Goal: Task Accomplishment & Management: Manage account settings

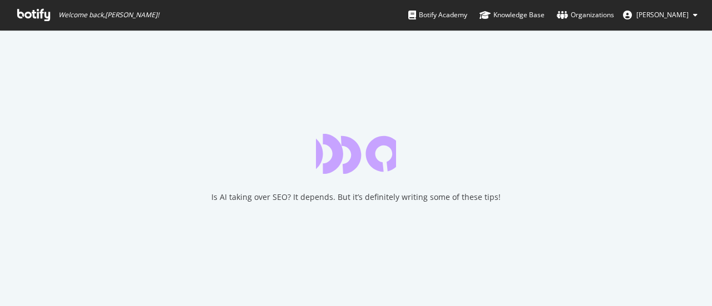
click at [264, 34] on div "Is AI taking over SEO? It depends. But it’s definitely writing some of these ti…" at bounding box center [356, 168] width 712 height 276
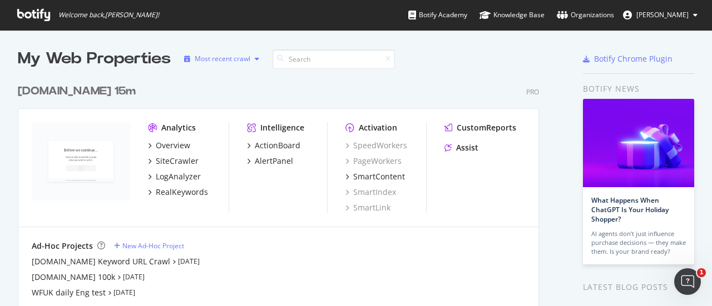
click at [215, 58] on div "Most recent crawl" at bounding box center [223, 59] width 56 height 7
click at [397, 77] on div "Wayfair.co.uk 15m Pro Analytics Overview SiteCrawler LogAnalyzer RealKeywords I…" at bounding box center [283, 200] width 530 height 261
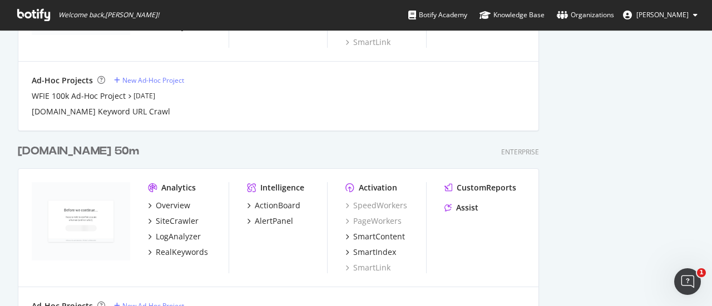
scroll to position [1560, 0]
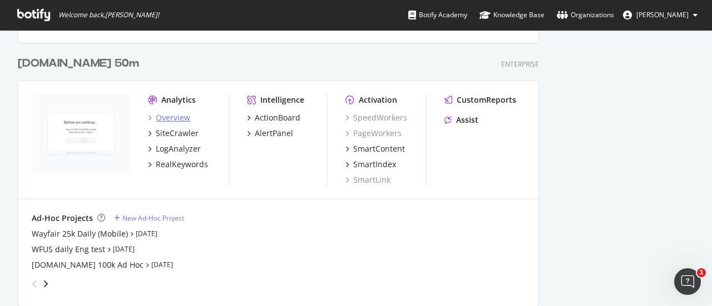
click at [149, 117] on icon "grid" at bounding box center [149, 118] width 3 height 6
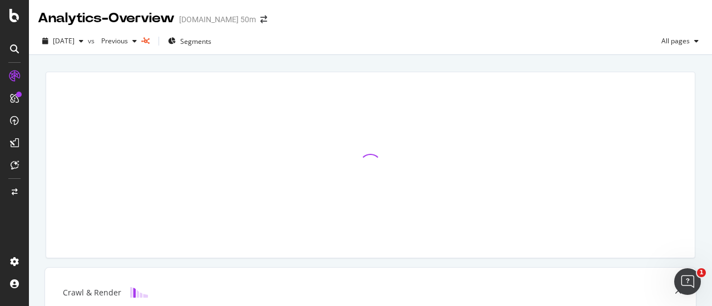
drag, startPoint x: 199, startPoint y: 194, endPoint x: 232, endPoint y: 73, distance: 125.1
click at [232, 73] on div at bounding box center [370, 165] width 648 height 186
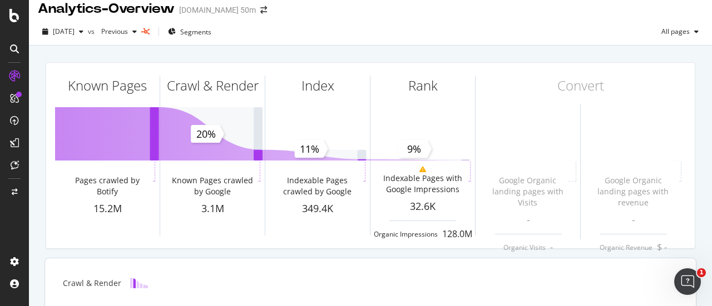
scroll to position [9, 0]
click at [211, 30] on span "Segments" at bounding box center [195, 31] width 31 height 9
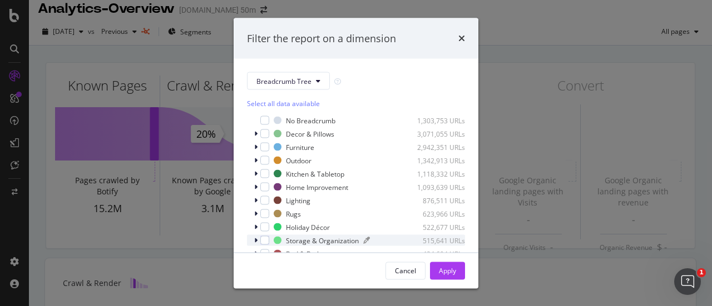
scroll to position [17, 0]
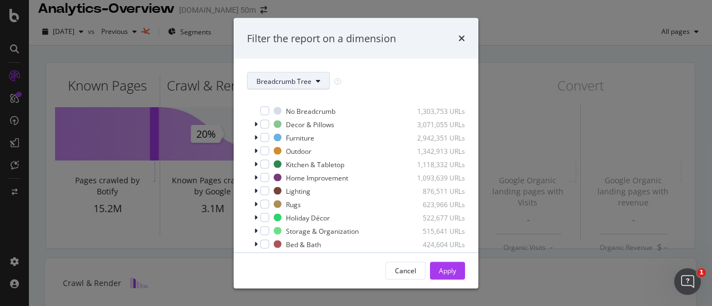
click at [292, 81] on span "Breadcrumb Tree" at bounding box center [283, 80] width 55 height 9
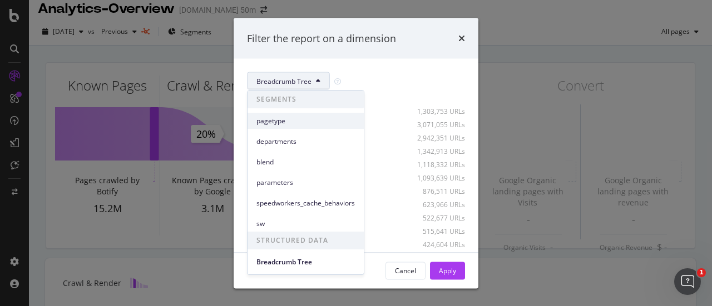
click at [326, 126] on div "pagetype" at bounding box center [305, 121] width 116 height 16
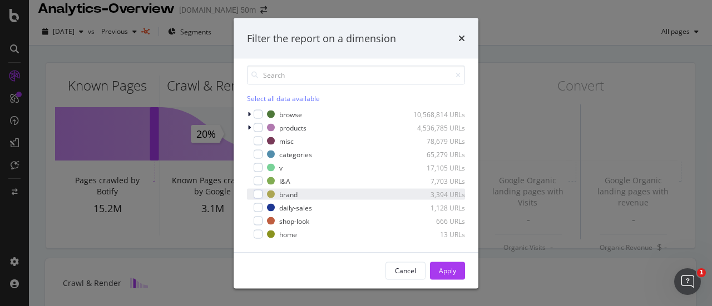
scroll to position [33, 0]
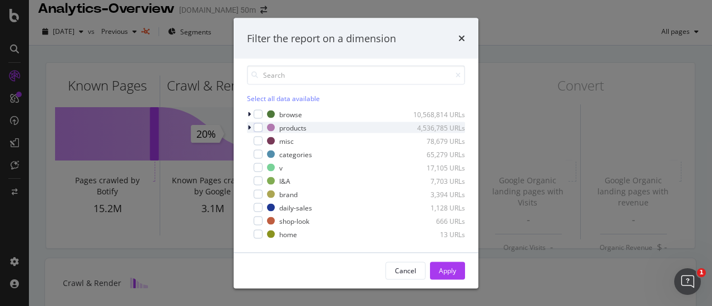
click at [252, 126] on div "modal" at bounding box center [250, 127] width 7 height 11
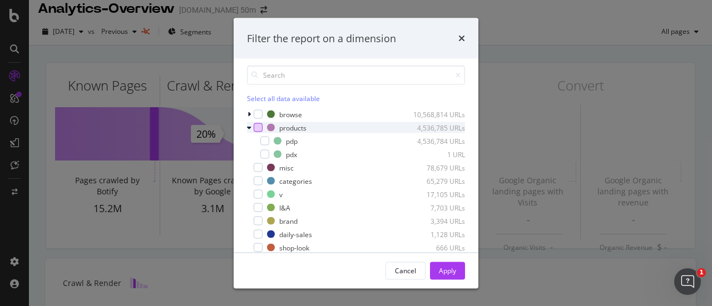
click at [256, 126] on div "modal" at bounding box center [258, 127] width 9 height 9
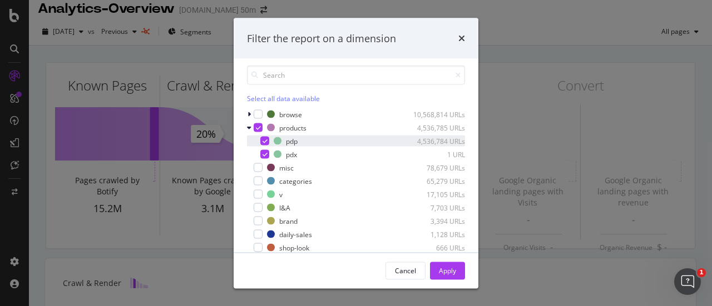
click at [261, 138] on div "modal" at bounding box center [264, 141] width 9 height 9
click at [262, 138] on div "modal" at bounding box center [264, 141] width 9 height 9
click at [266, 156] on icon "modal" at bounding box center [264, 155] width 5 height 6
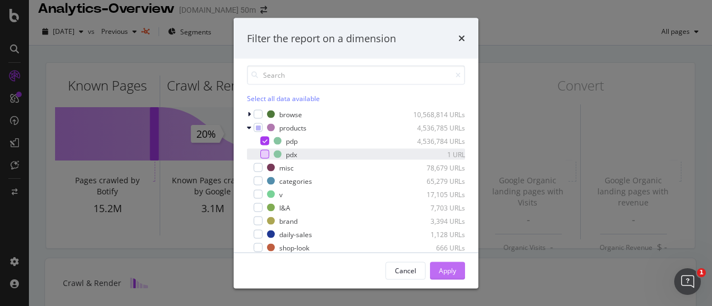
click at [453, 267] on div "Apply" at bounding box center [447, 270] width 17 height 9
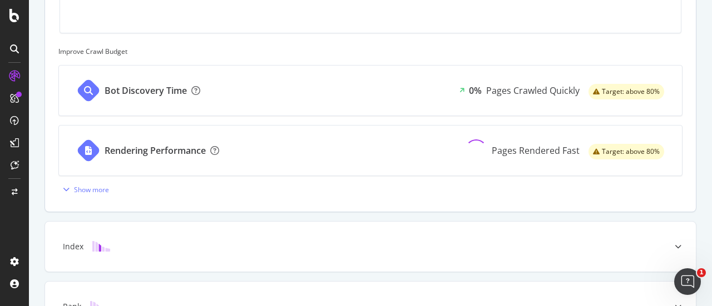
scroll to position [423, 0]
click at [83, 193] on div "Show more" at bounding box center [91, 189] width 35 height 9
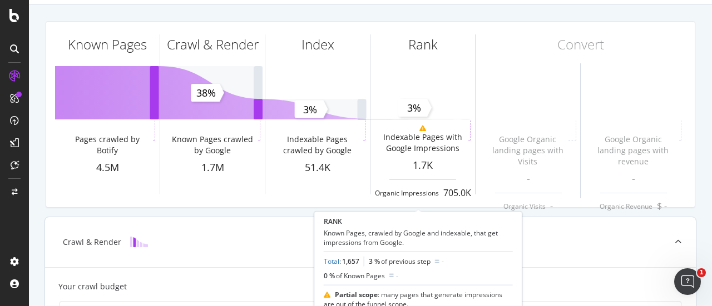
scroll to position [0, 0]
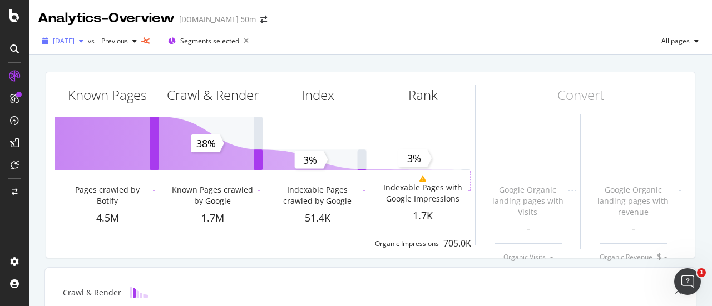
click at [63, 37] on span "[DATE]" at bounding box center [64, 40] width 22 height 9
click at [128, 37] on span "Previous" at bounding box center [112, 40] width 31 height 9
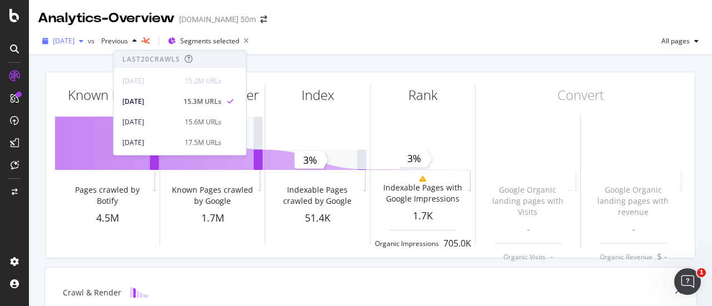
click at [75, 41] on span "[DATE]" at bounding box center [64, 40] width 22 height 9
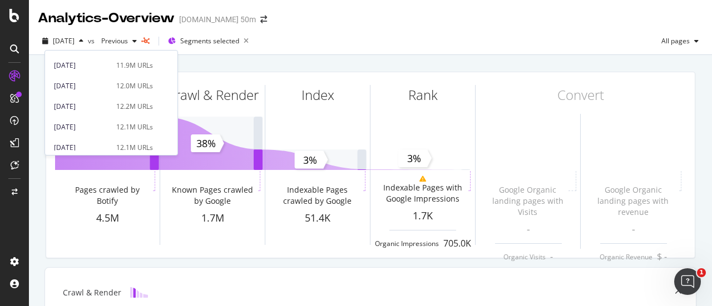
scroll to position [737, 0]
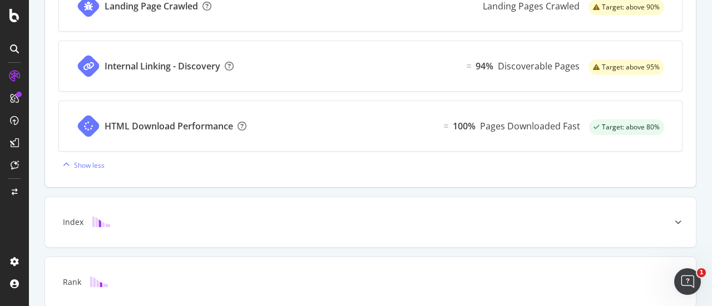
scroll to position [793, 0]
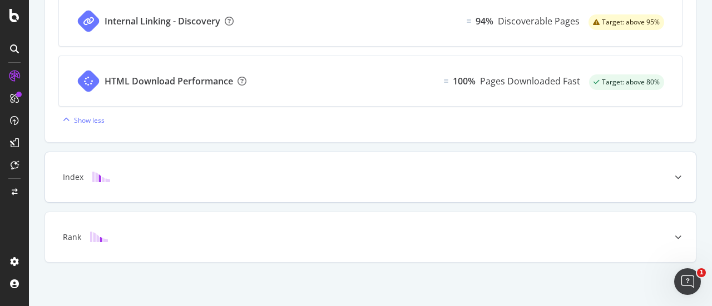
click at [104, 174] on img at bounding box center [101, 177] width 18 height 11
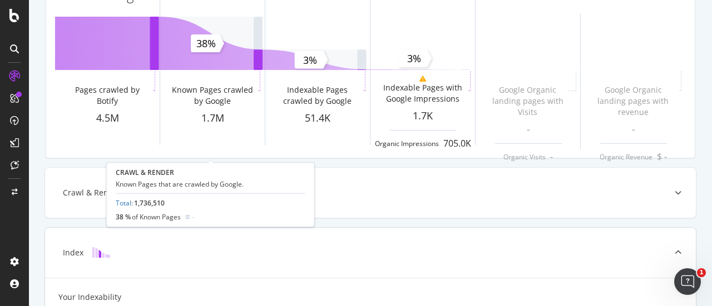
scroll to position [100, 0]
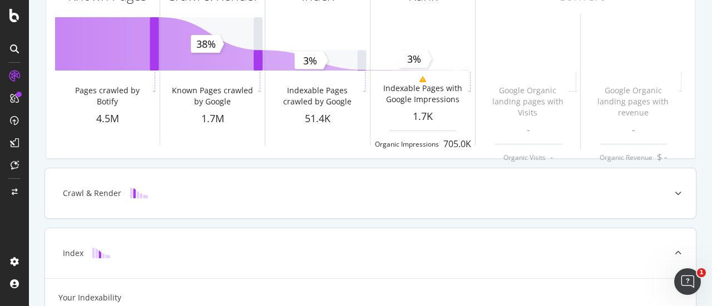
click at [138, 195] on img at bounding box center [139, 193] width 18 height 11
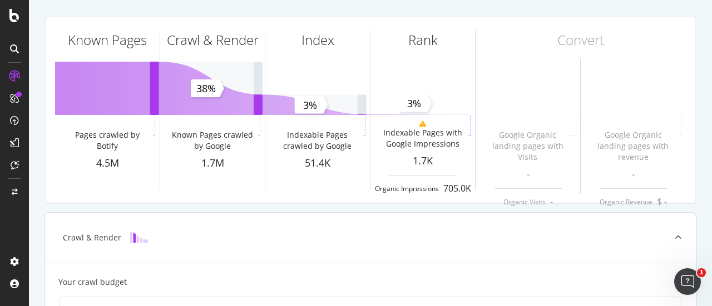
scroll to position [0, 0]
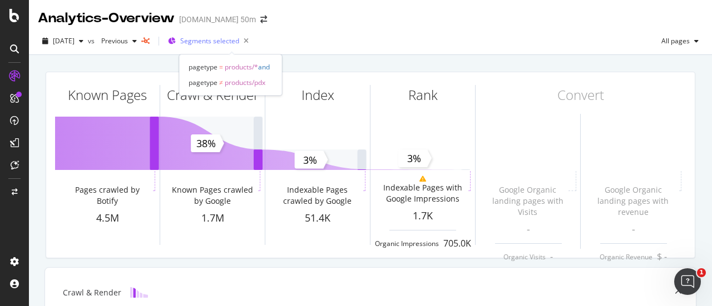
click at [207, 39] on span "Segments selected" at bounding box center [209, 40] width 59 height 9
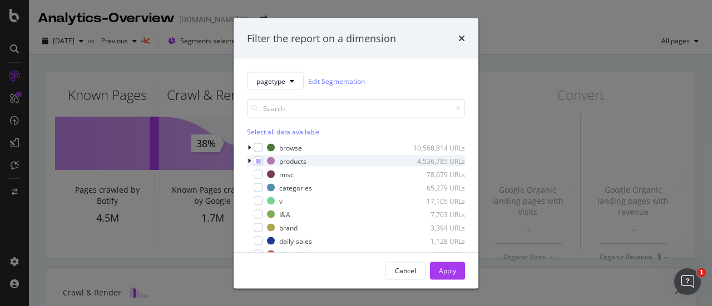
click at [247, 160] on div "modal" at bounding box center [250, 161] width 7 height 11
click at [257, 161] on icon "modal" at bounding box center [258, 161] width 5 height 6
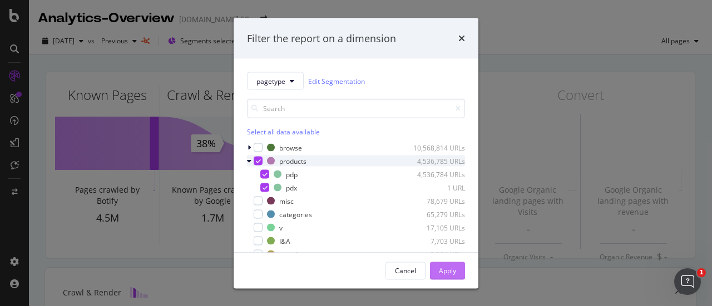
click at [444, 267] on div "Apply" at bounding box center [447, 270] width 17 height 9
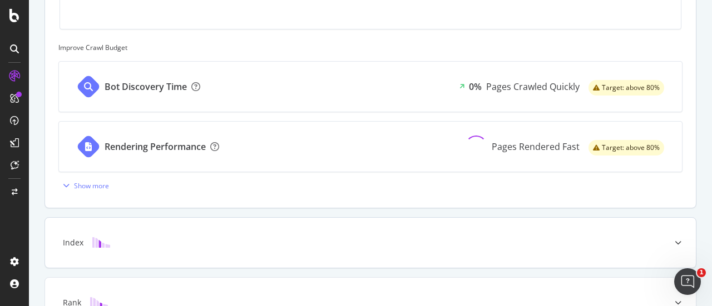
scroll to position [428, 0]
click at [101, 180] on div "Show more" at bounding box center [91, 184] width 35 height 9
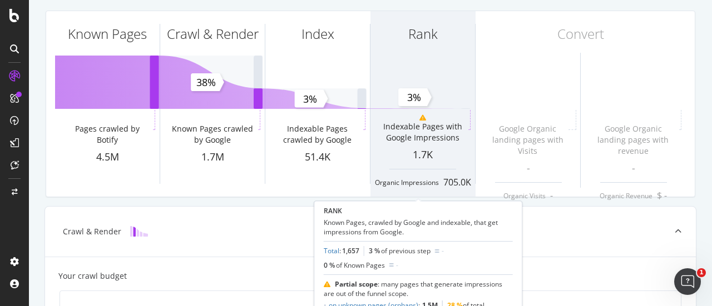
scroll to position [0, 0]
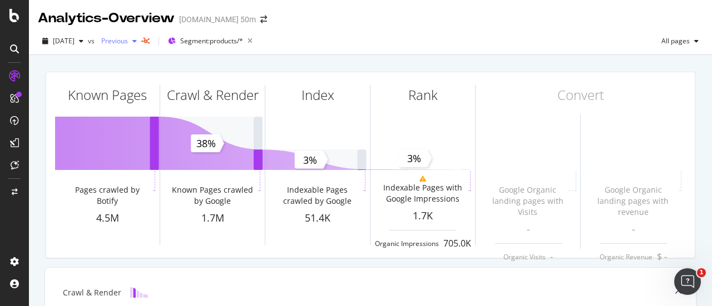
click at [128, 39] on span "Previous" at bounding box center [112, 40] width 31 height 9
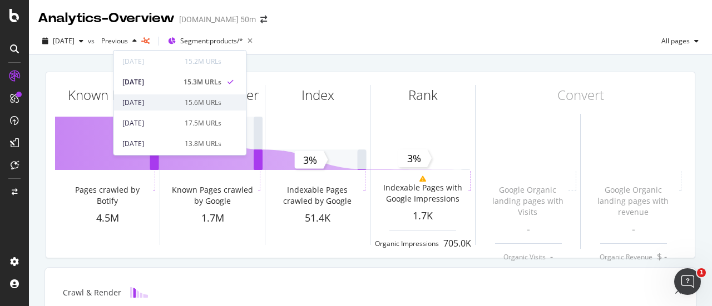
scroll to position [19, 0]
click at [227, 43] on span "Segment: products/*" at bounding box center [211, 40] width 63 height 9
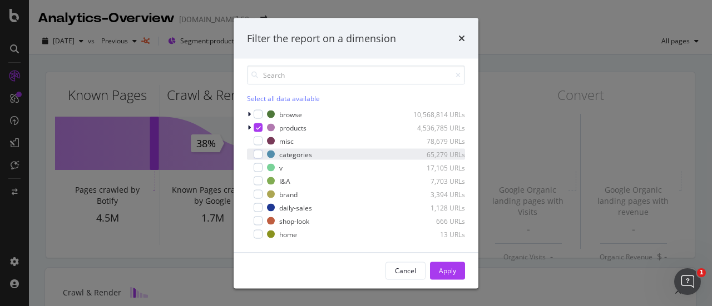
scroll to position [0, 0]
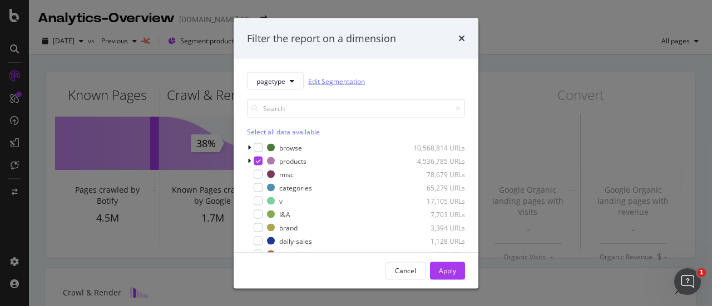
click at [343, 80] on link "Edit Segmentation" at bounding box center [336, 81] width 57 height 12
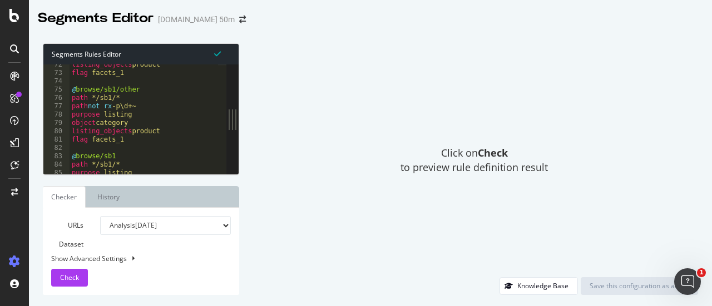
scroll to position [649, 0]
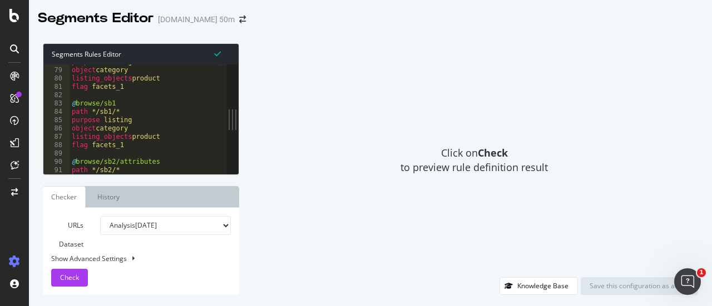
click at [329, 110] on div "Click on Check to preview rule definition result" at bounding box center [474, 160] width 448 height 234
